Goal: Task Accomplishment & Management: Use online tool/utility

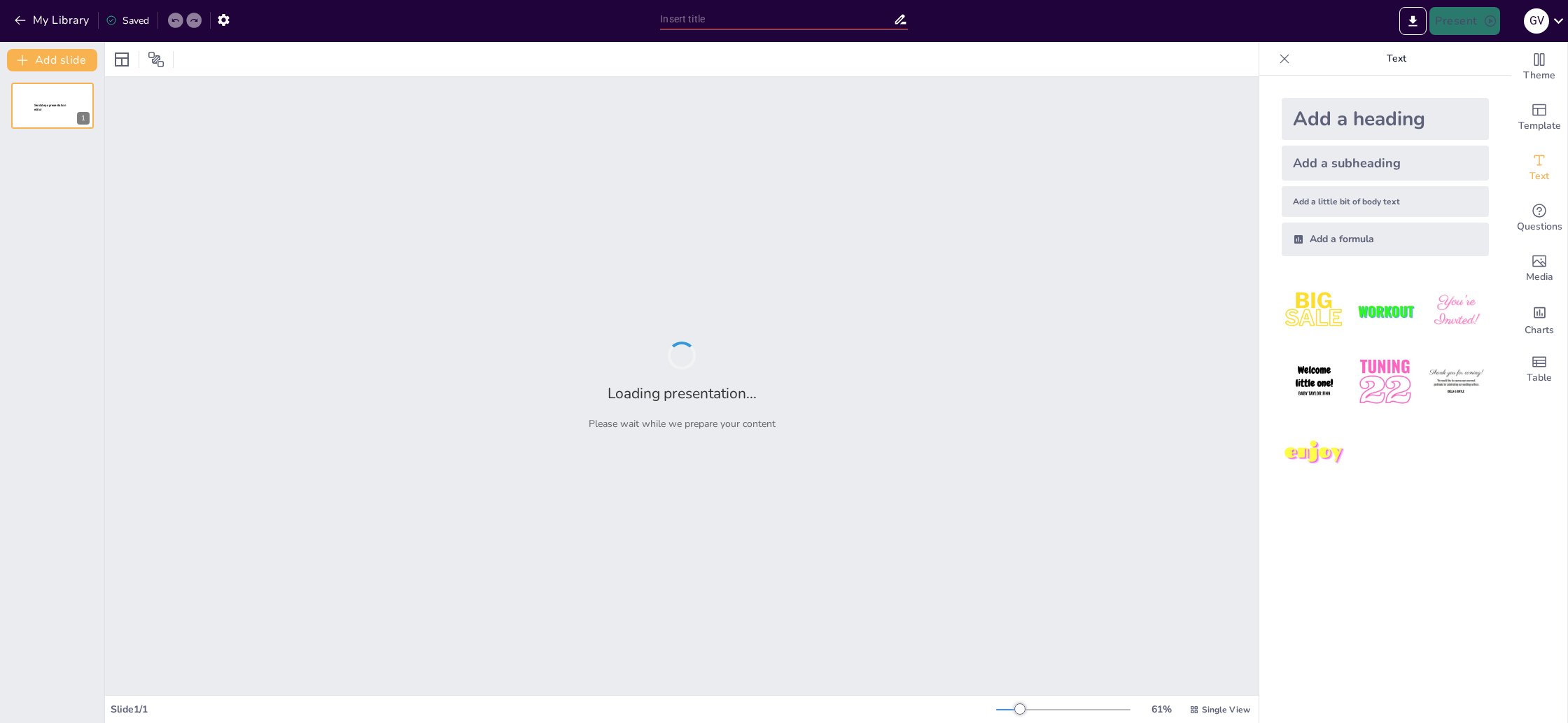
type input "Revolución en la Gestión Urbana: Comprendiendo tu Ciudad con UBIQUA IA"
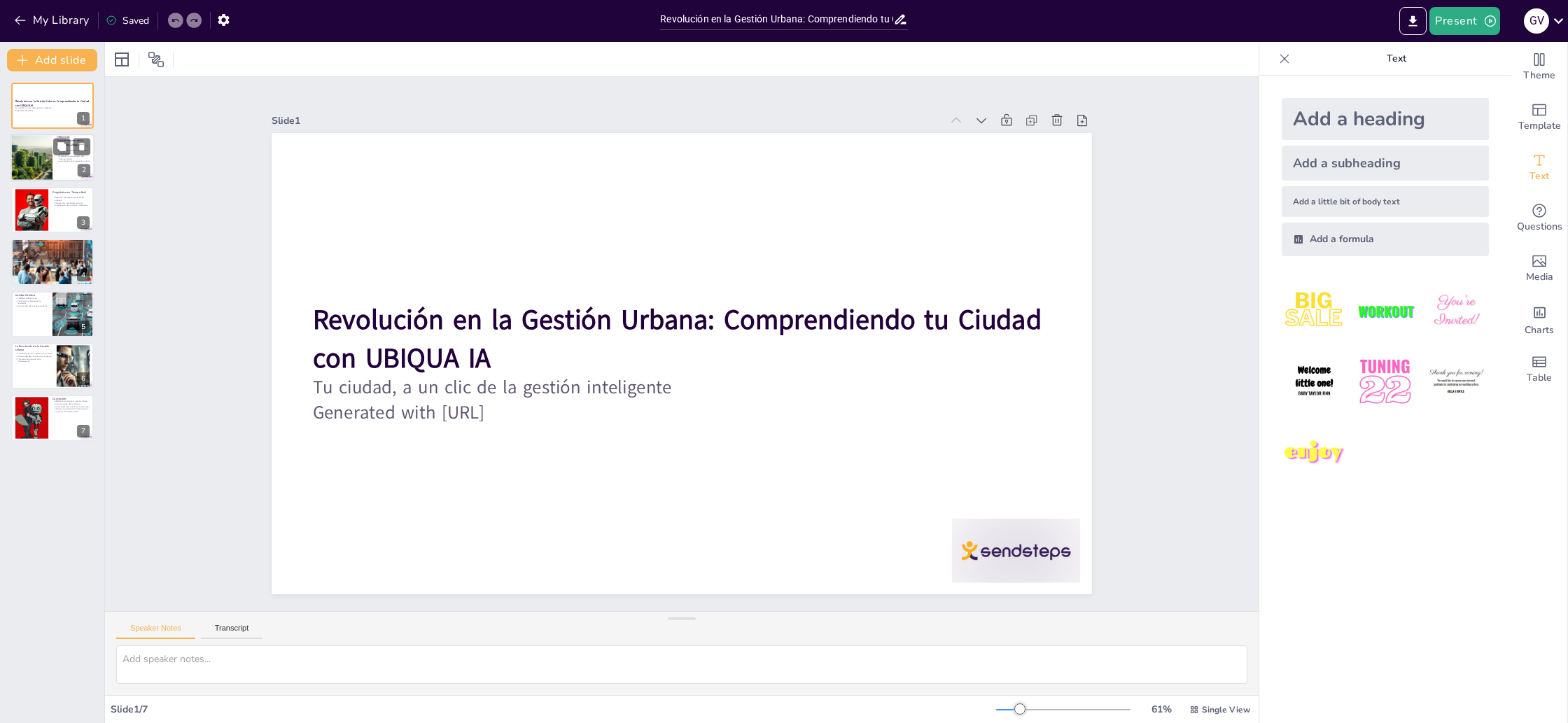
click at [47, 169] on div at bounding box center [32, 158] width 63 height 47
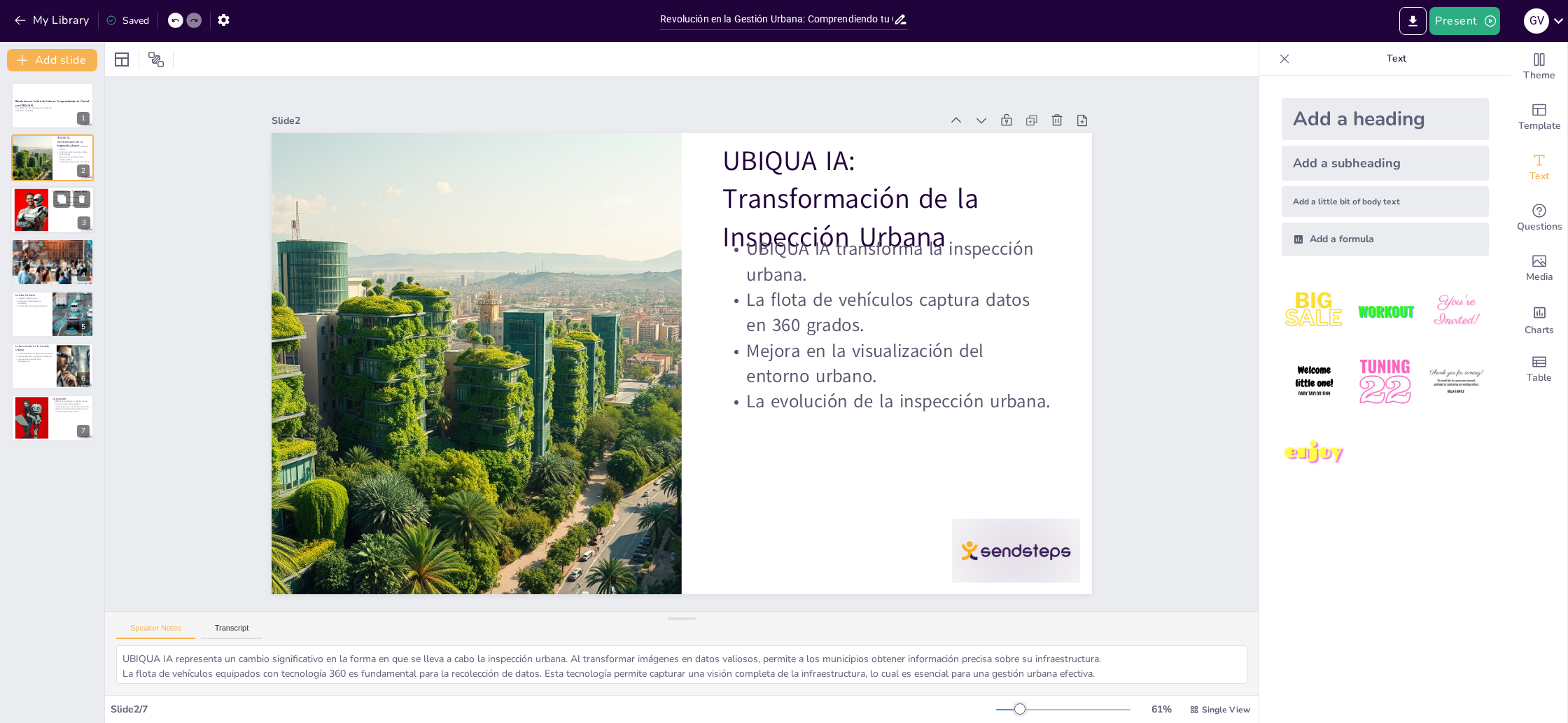
click at [60, 229] on div at bounding box center [53, 210] width 84 height 47
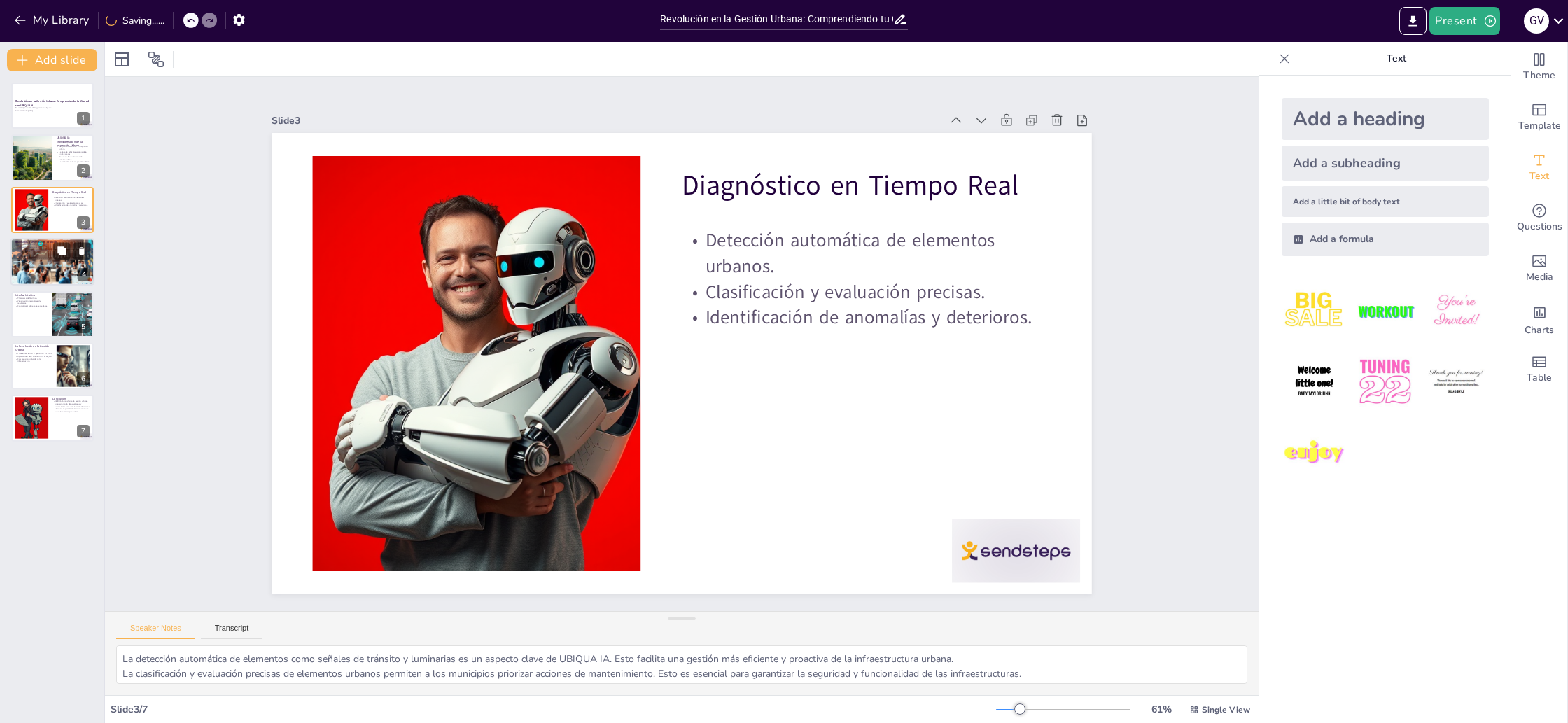
click at [59, 272] on div at bounding box center [53, 261] width 84 height 63
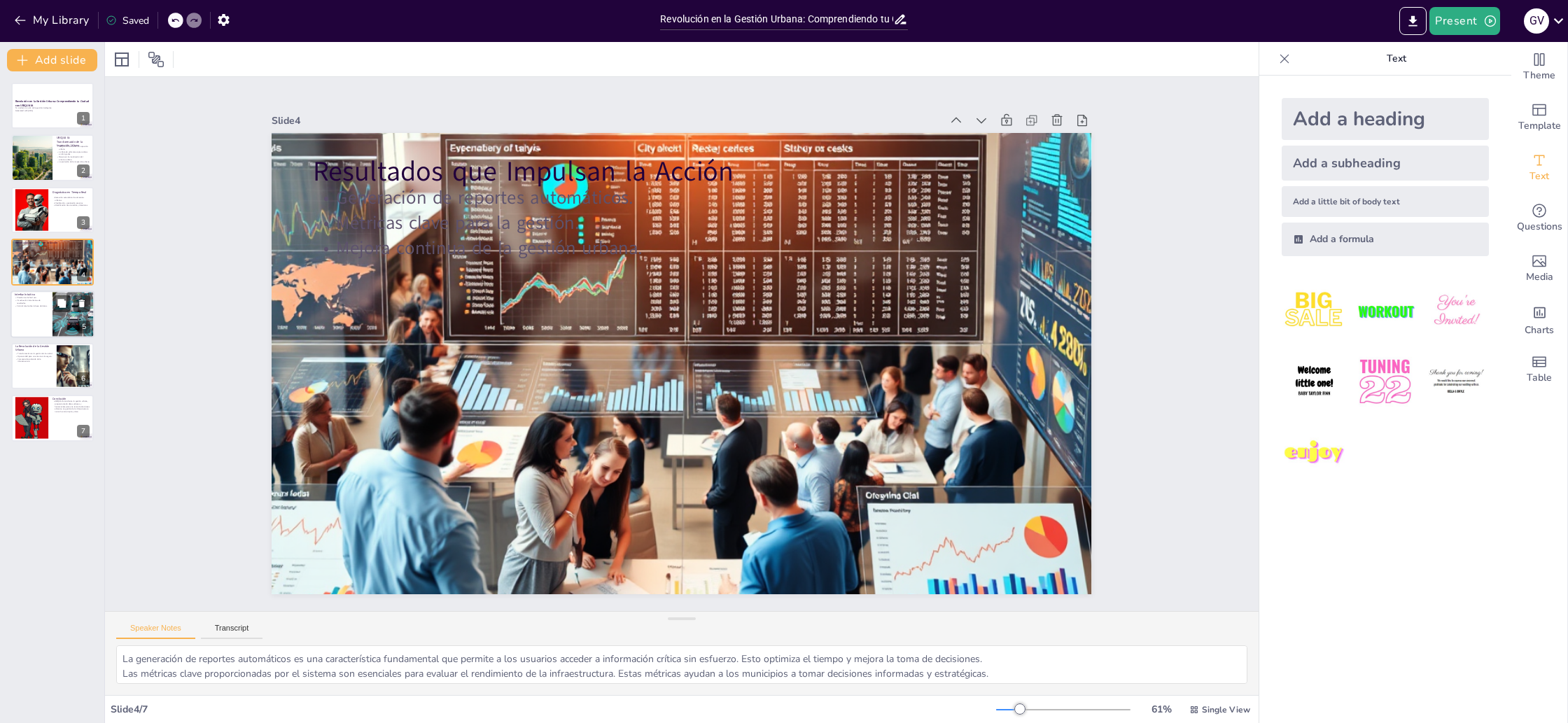
click at [70, 297] on div at bounding box center [72, 303] width 37 height 17
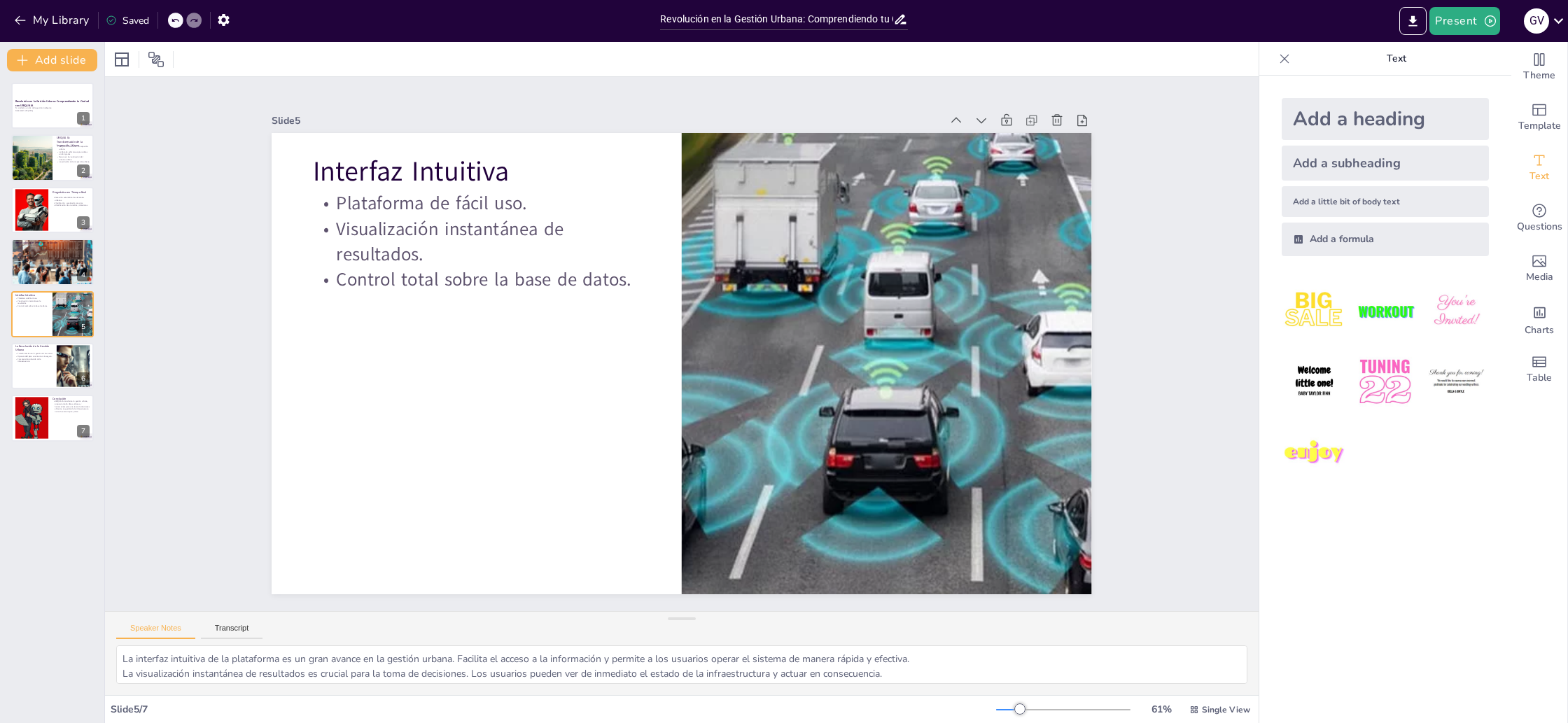
click at [61, 391] on div "Revolución en la Gestión Urbana: Comprendiendo tu Ciudad con UBIQUA IA Tu ciuda…" at bounding box center [52, 261] width 104 height 359
click at [61, 379] on div at bounding box center [73, 366] width 75 height 43
type textarea "La transformación en la gestión de la ciudad es esencial para adaptarse a los d…"
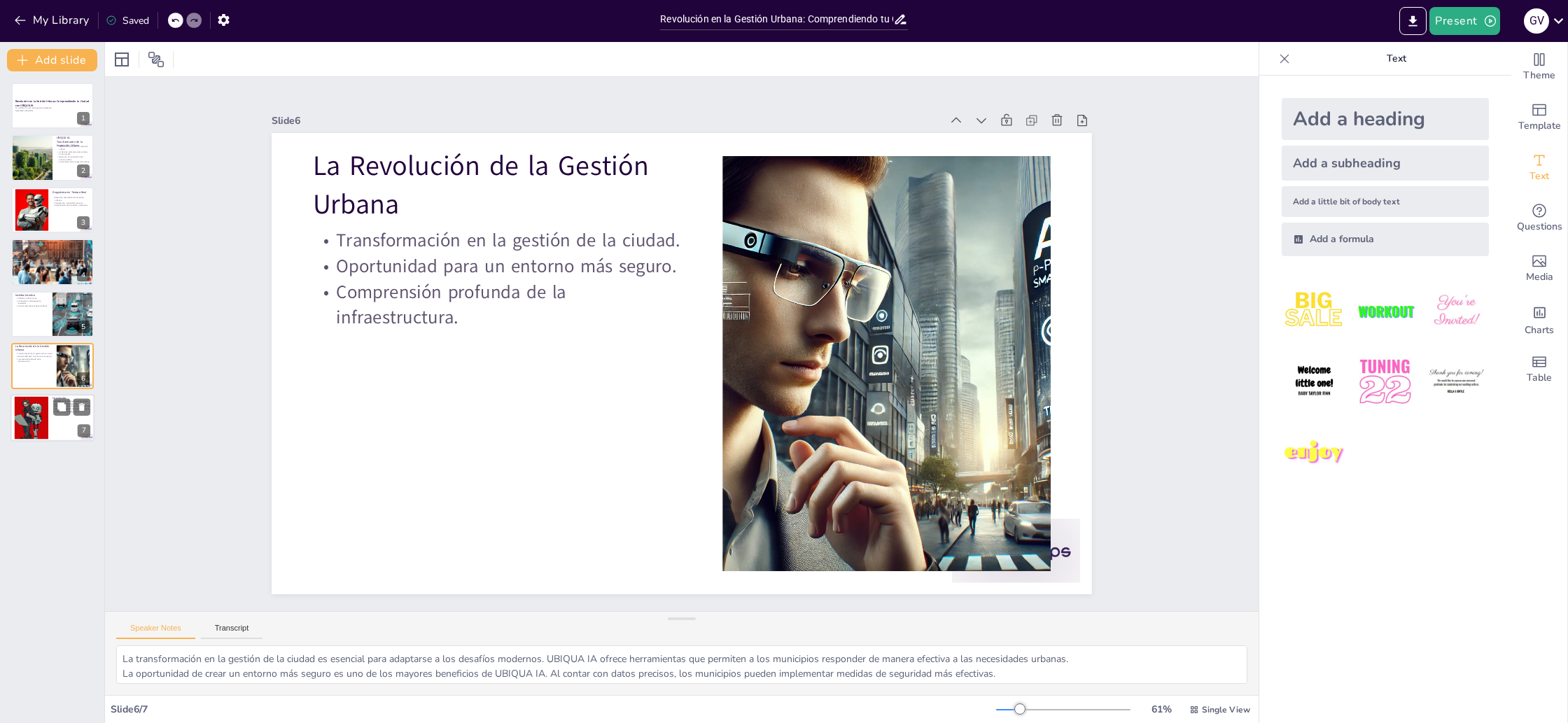
click at [61, 424] on div at bounding box center [53, 419] width 84 height 47
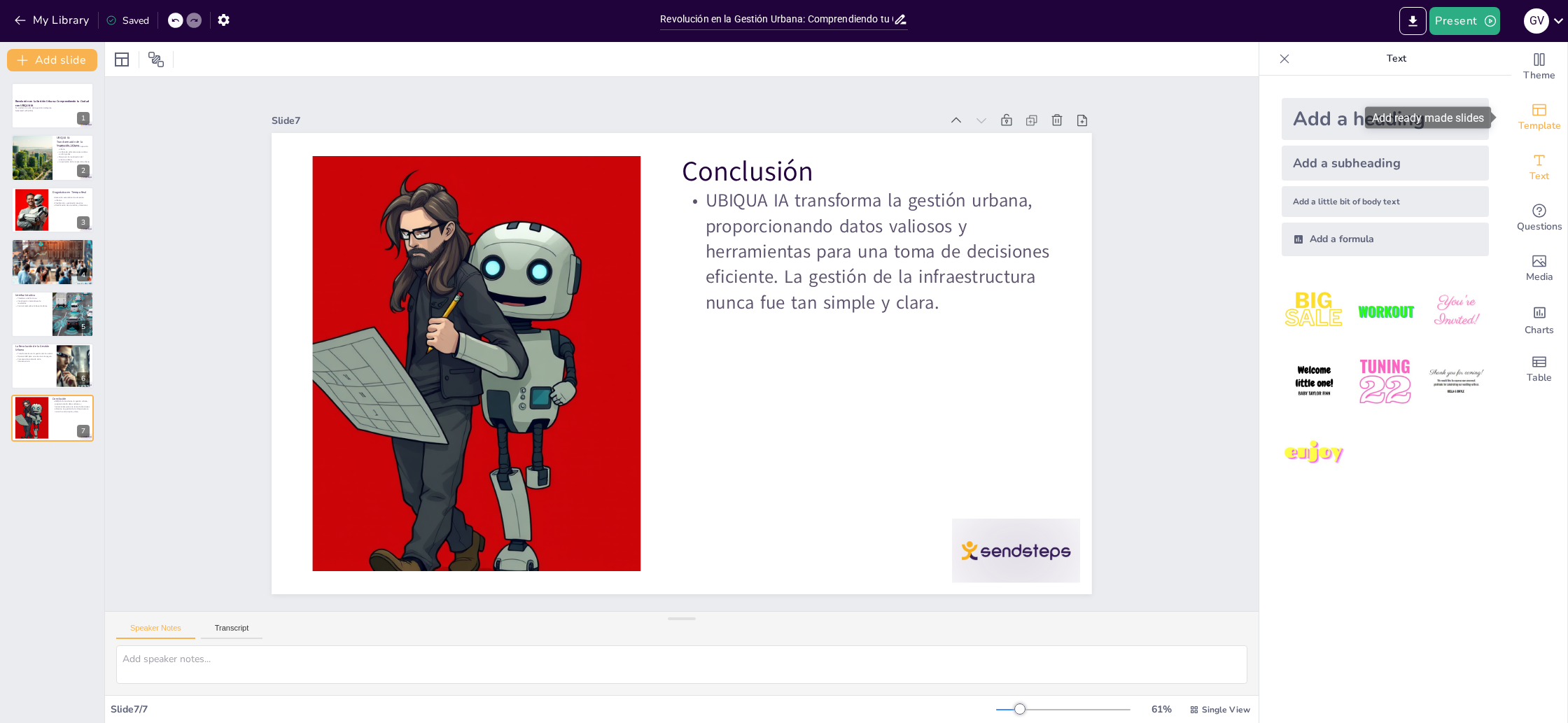
click at [1537, 118] on span "Template" at bounding box center [1539, 126] width 43 height 16
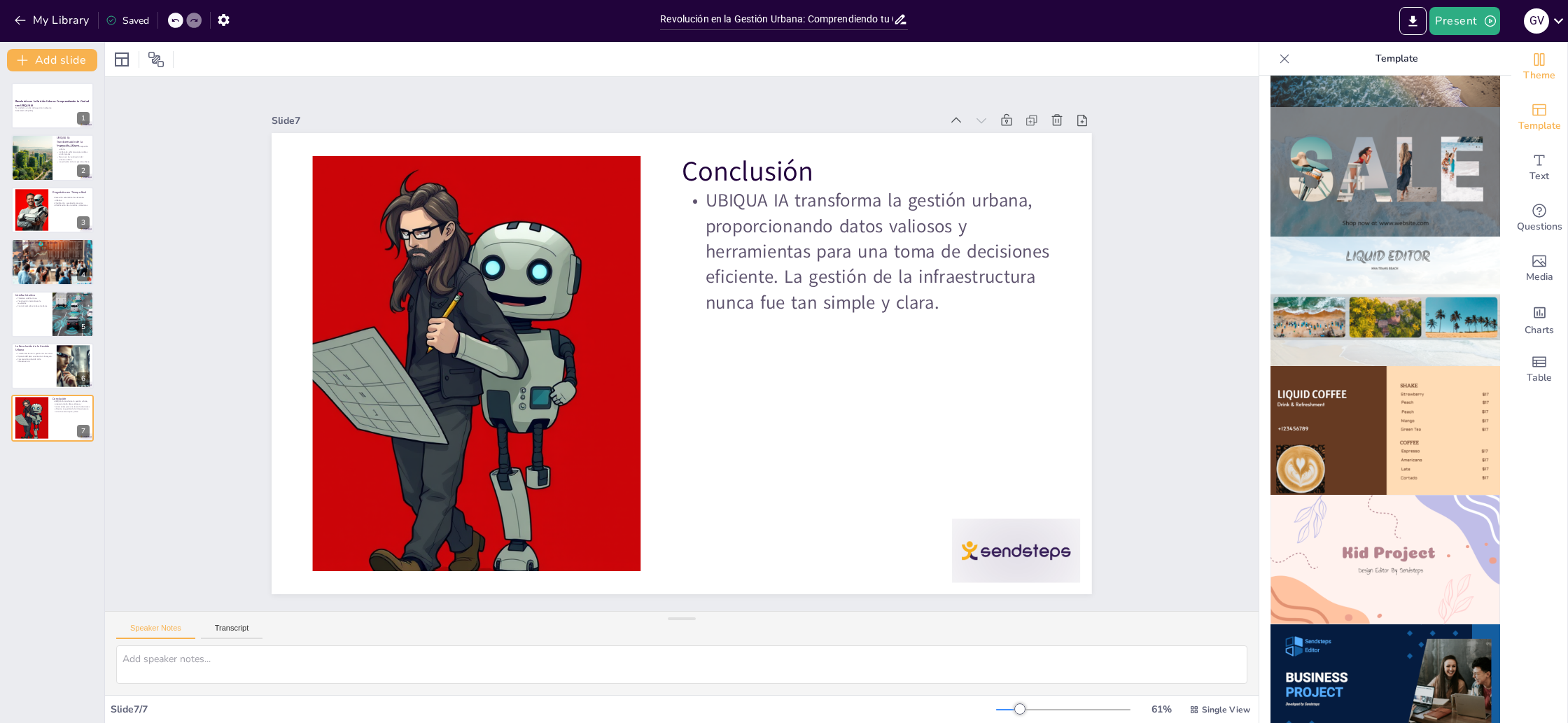
scroll to position [638, 0]
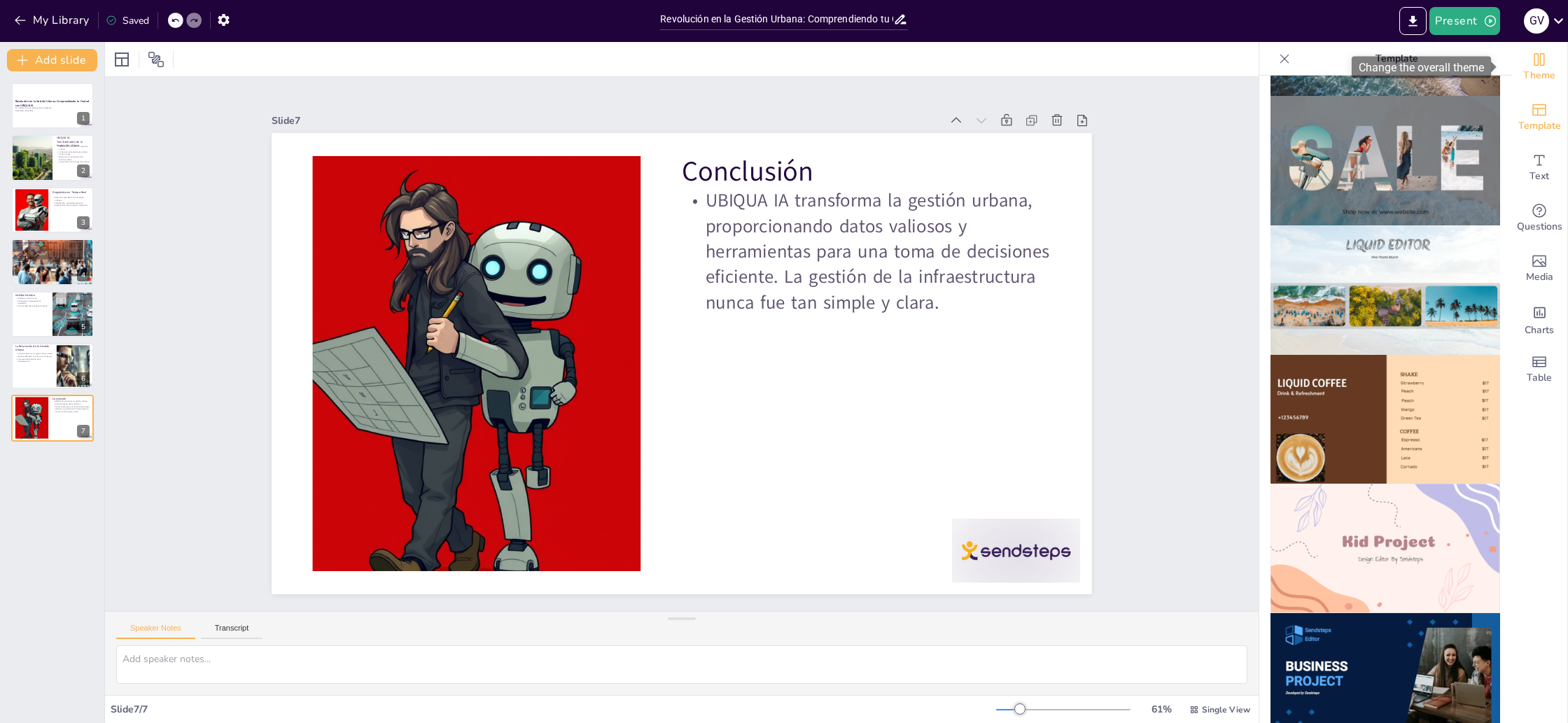
click at [1534, 59] on icon "Change the overall theme" at bounding box center [1538, 59] width 17 height 17
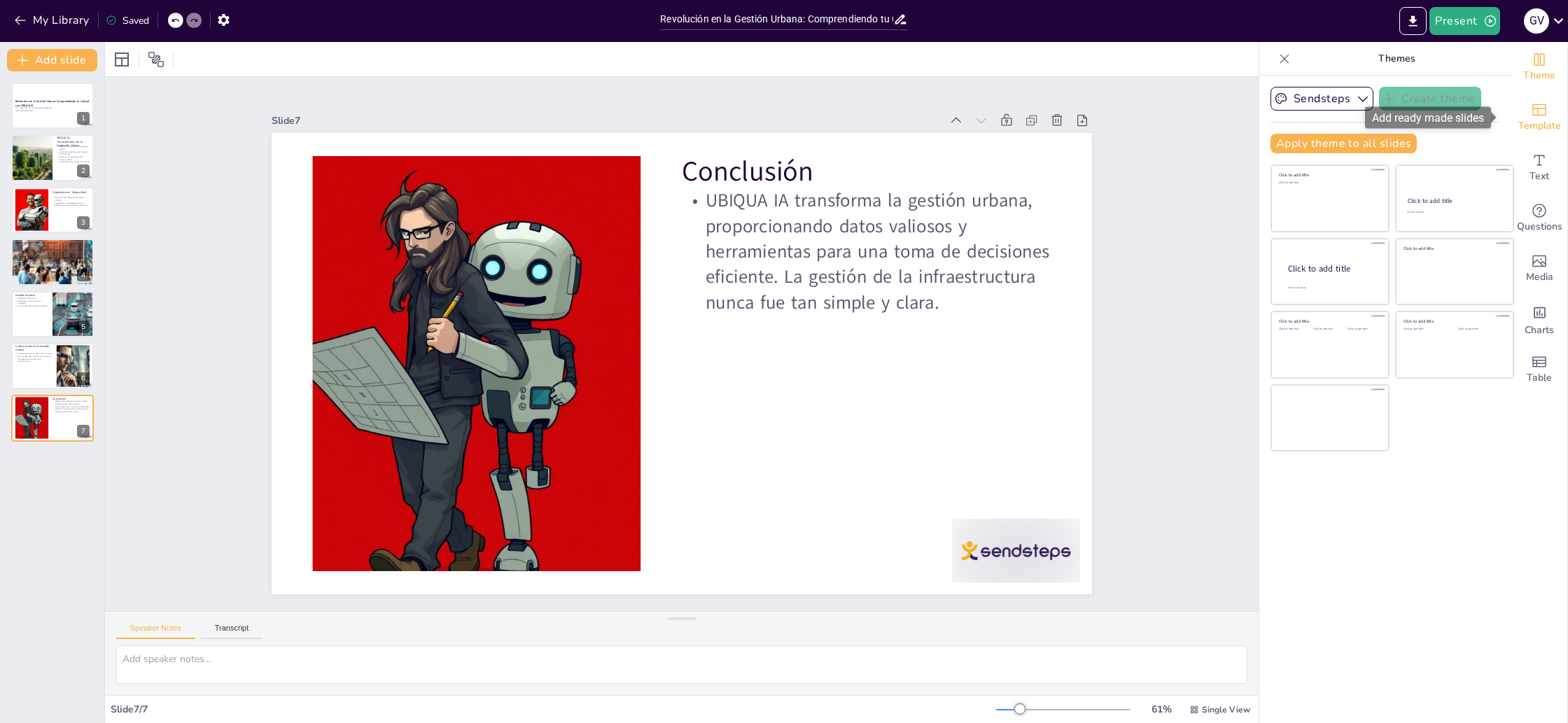
click at [1541, 116] on div "Template" at bounding box center [1539, 117] width 56 height 50
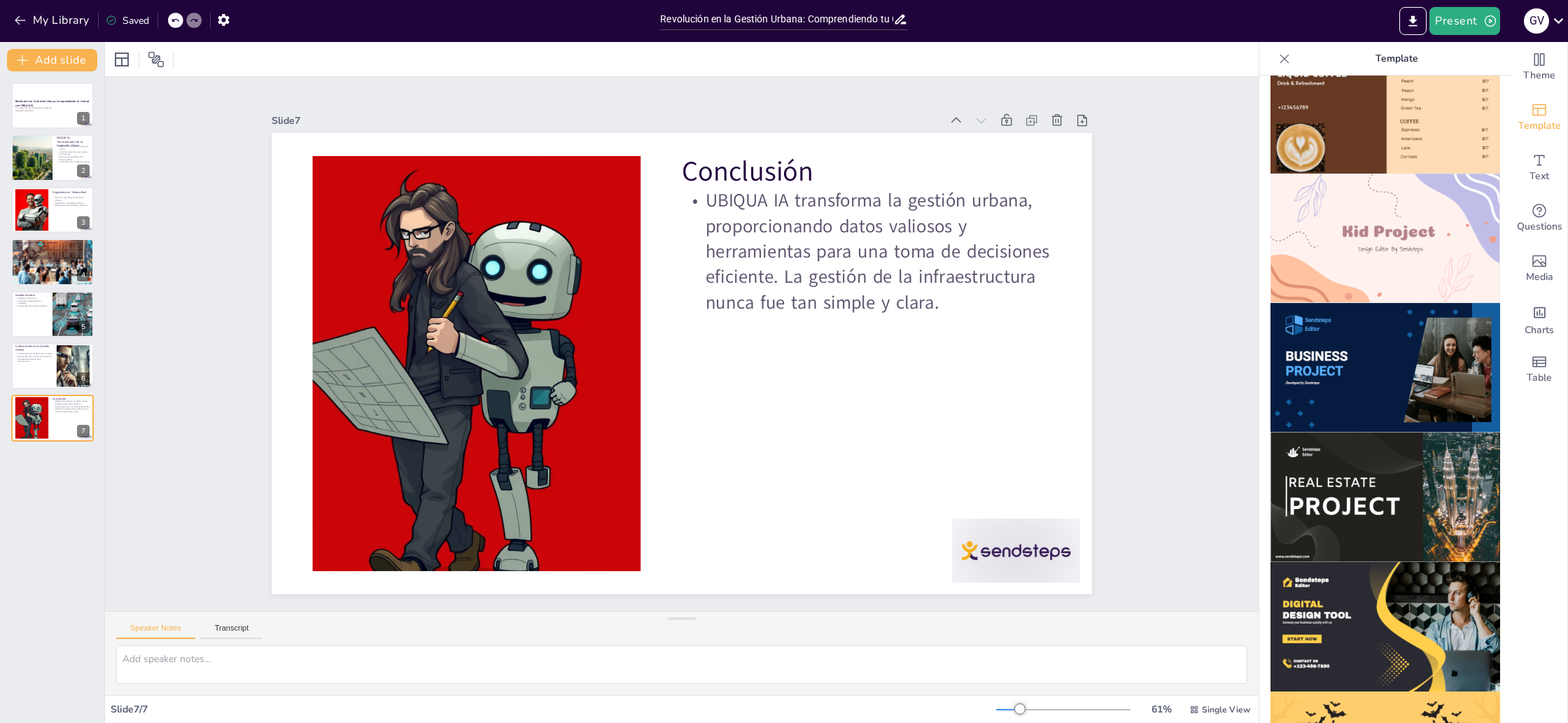
scroll to position [1125, 0]
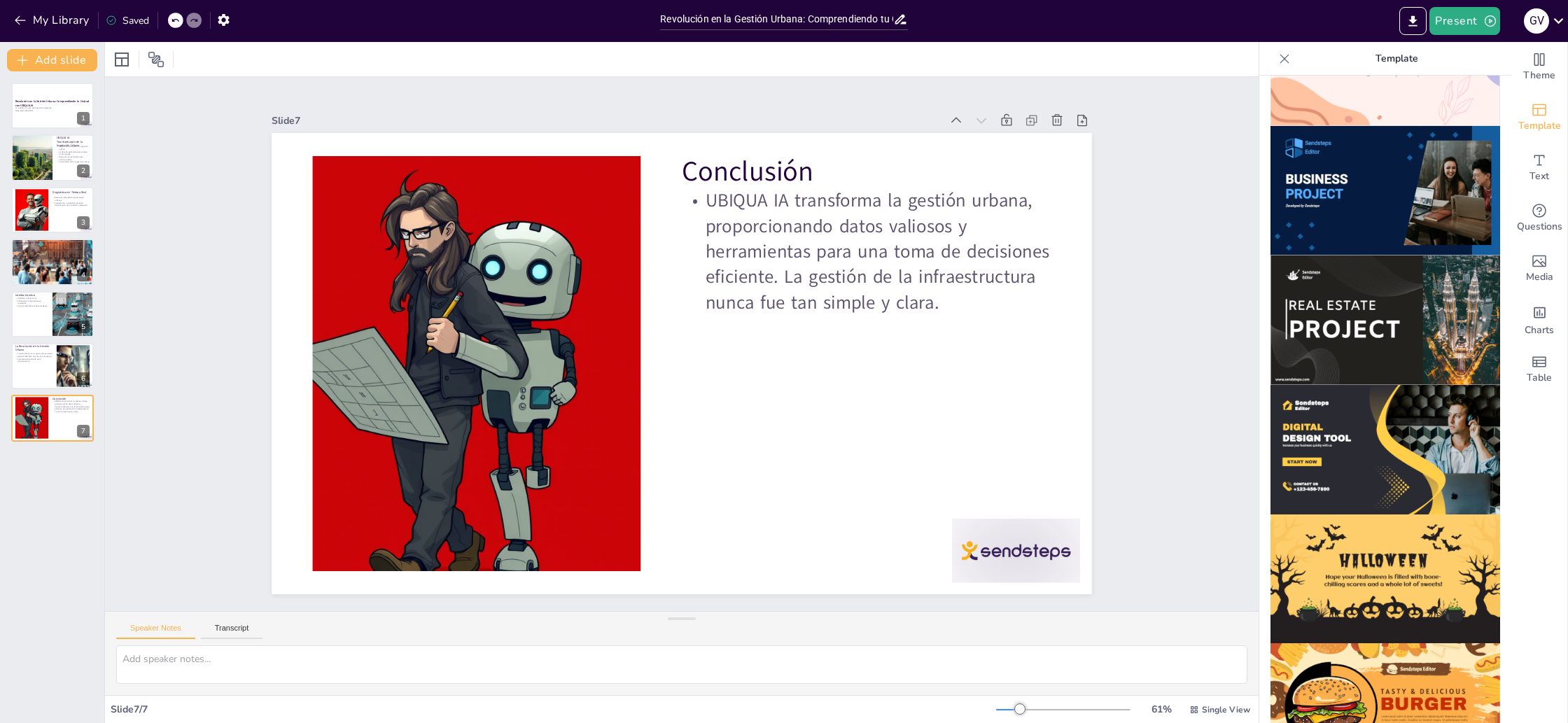
click at [1353, 255] on img at bounding box center [1385, 320] width 230 height 130
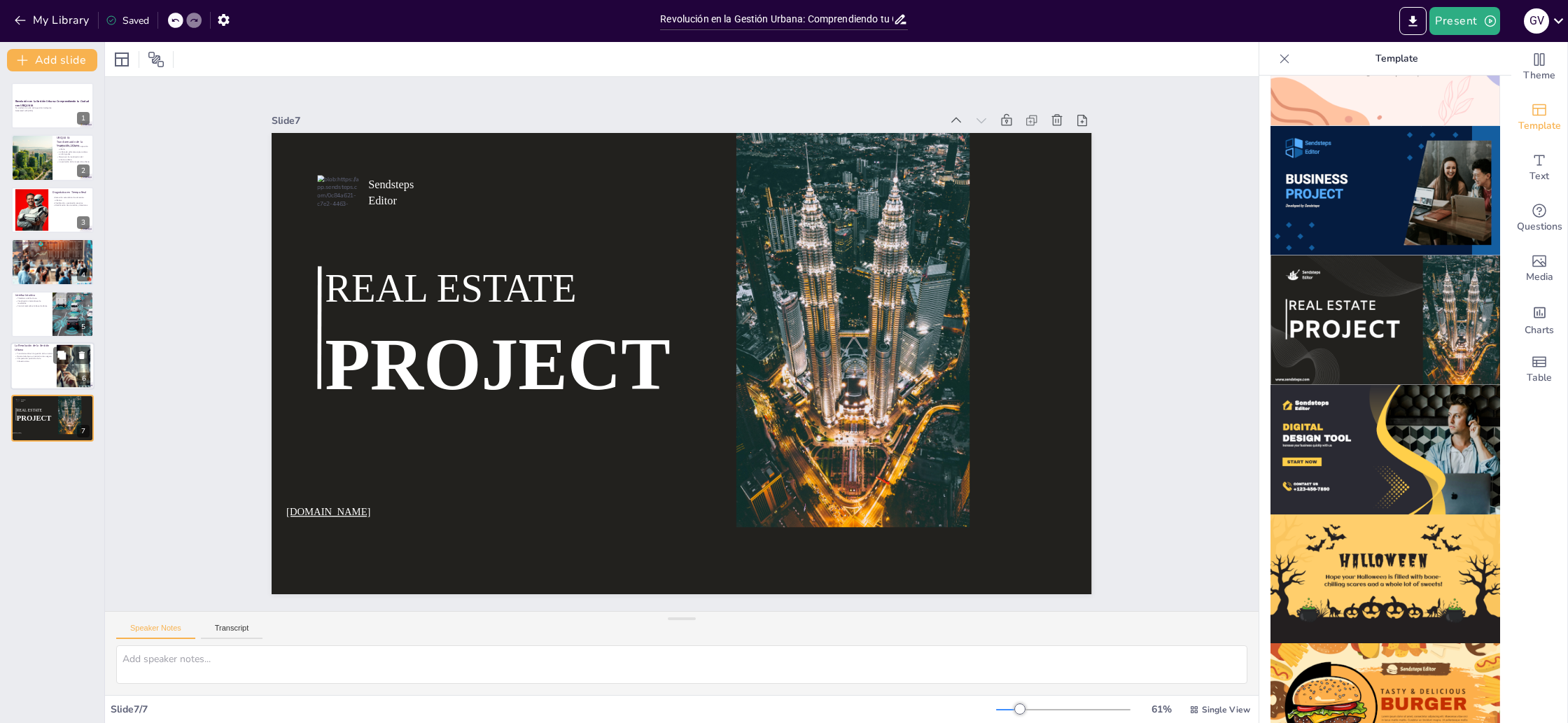
click at [49, 365] on div at bounding box center [53, 366] width 84 height 47
type textarea "La transformación en la gestión de la ciudad es esencial para adaptarse a los d…"
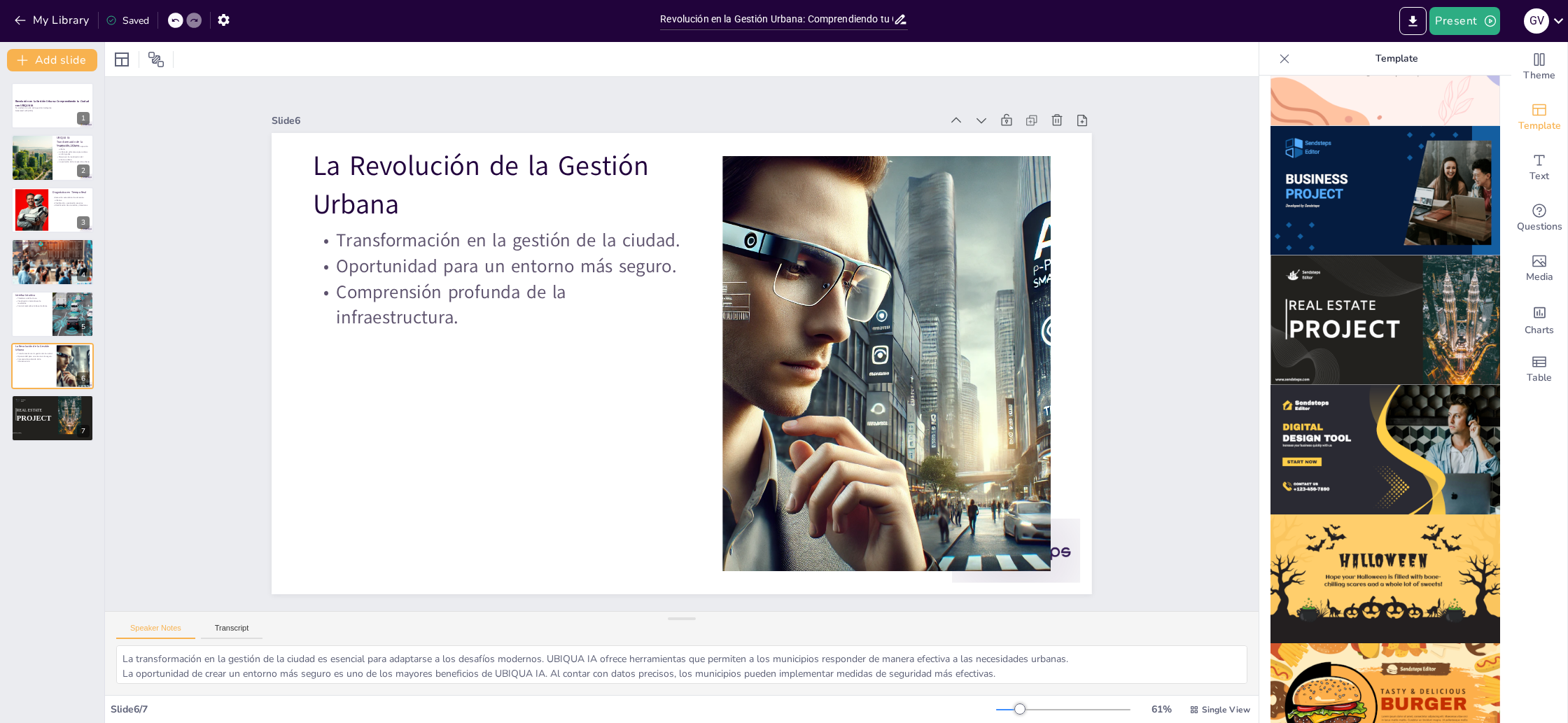
click at [1321, 406] on img at bounding box center [1385, 450] width 230 height 130
